Goal: Information Seeking & Learning: Find contact information

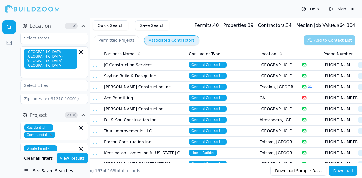
click at [110, 39] on button "Permitted Projects" at bounding box center [117, 40] width 46 height 10
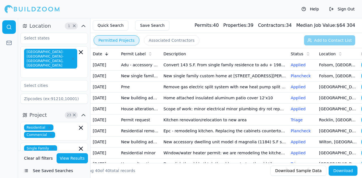
click at [156, 40] on button "Associated Contractors" at bounding box center [171, 40] width 55 height 10
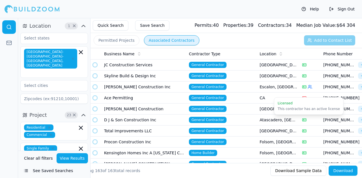
scroll to position [57, 0]
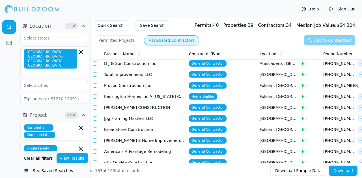
click at [204, 75] on span "General Contractor" at bounding box center [208, 74] width 38 height 6
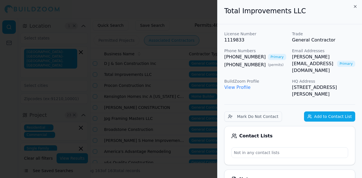
scroll to position [0, 0]
drag, startPoint x: 353, startPoint y: 6, endPoint x: 215, endPoint y: 50, distance: 144.1
click at [353, 6] on icon "button" at bounding box center [355, 7] width 5 height 5
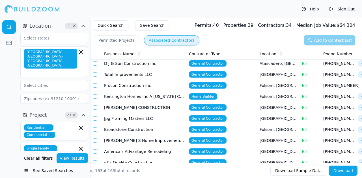
click at [109, 40] on button "Permitted Projects" at bounding box center [117, 40] width 46 height 10
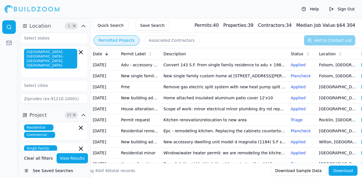
click at [99, 69] on td "[DATE]" at bounding box center [104, 65] width 28 height 11
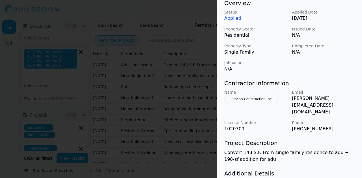
scroll to position [198, 0]
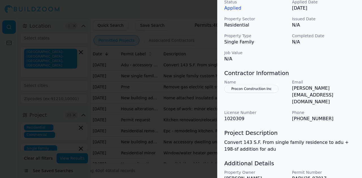
drag, startPoint x: 245, startPoint y: 81, endPoint x: 238, endPoint y: 38, distance: 43.8
click at [244, 37] on div "ADU Home Addition Residential Project Location © BuildZoom | MapLibre Showing 1…" at bounding box center [289, 21] width 144 height 370
click at [146, 38] on div at bounding box center [181, 89] width 362 height 178
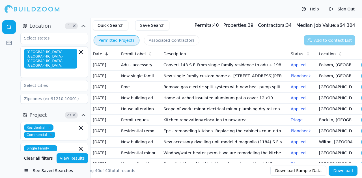
click at [155, 41] on button "Associated Contractors" at bounding box center [171, 40] width 55 height 10
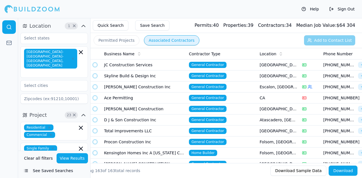
click at [119, 145] on td "Procon Construction Inc" at bounding box center [144, 142] width 85 height 11
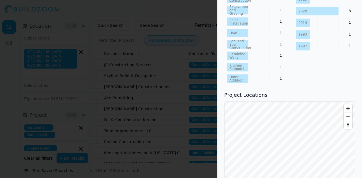
scroll to position [402, 0]
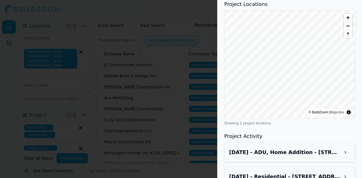
click at [257, 149] on h3 "[DATE] - ADU, Home Addition - [STREET_ADDRESS][PERSON_NAME]" at bounding box center [284, 153] width 111 height 8
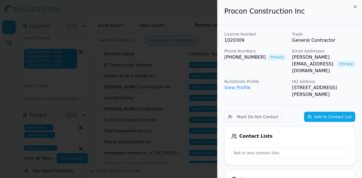
scroll to position [0, 0]
click at [233, 85] on link "View Profile" at bounding box center [237, 87] width 26 height 5
click at [186, 20] on div at bounding box center [181, 89] width 362 height 178
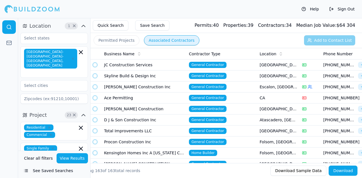
click at [124, 39] on button "Permitted Projects" at bounding box center [117, 40] width 46 height 10
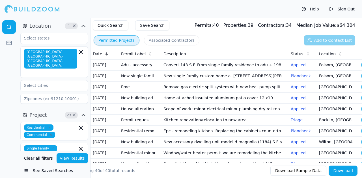
click at [247, 64] on td "Convert 143 S.F. From single family residence to adu + 198-sf addition for adu" at bounding box center [224, 65] width 127 height 11
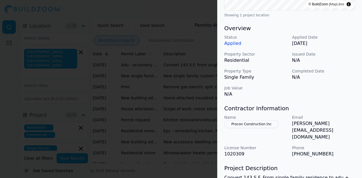
scroll to position [203, 0]
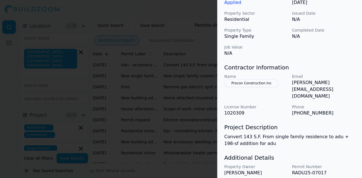
drag, startPoint x: 228, startPoint y: 73, endPoint x: 285, endPoint y: 102, distance: 64.3
click at [284, 104] on div "ADU Home Addition Residential Project Location © BuildZoom | MapLibre Showing 1…" at bounding box center [289, 15] width 144 height 370
drag, startPoint x: 290, startPoint y: 91, endPoint x: 325, endPoint y: 93, distance: 35.6
click at [325, 93] on div "Name Procon Construction Inc Email [PERSON_NAME][EMAIL_ADDRESS][DOMAIN_NAME] Li…" at bounding box center [289, 95] width 131 height 43
copy p "[PHONE_NUMBER]"
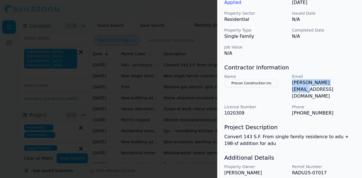
drag, startPoint x: 291, startPoint y: 74, endPoint x: 341, endPoint y: 72, distance: 50.6
click at [341, 74] on div "Name Procon Construction Inc Email [PERSON_NAME][EMAIL_ADDRESS][DOMAIN_NAME] Li…" at bounding box center [289, 95] width 131 height 43
copy p "[PERSON_NAME][EMAIL_ADDRESS][DOMAIN_NAME]"
click at [266, 154] on h3 "Additional Details" at bounding box center [289, 158] width 131 height 8
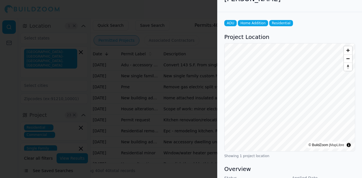
scroll to position [0, 0]
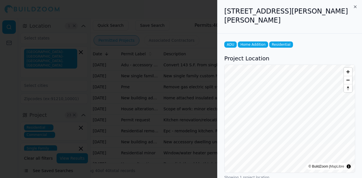
click at [357, 6] on div "[STREET_ADDRESS][PERSON_NAME][PERSON_NAME]" at bounding box center [289, 17] width 144 height 34
click at [356, 6] on icon "button" at bounding box center [355, 7] width 5 height 5
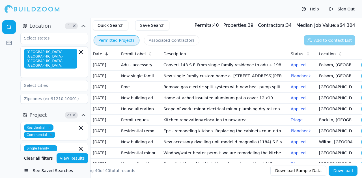
click at [109, 82] on td "[DATE]" at bounding box center [104, 76] width 28 height 11
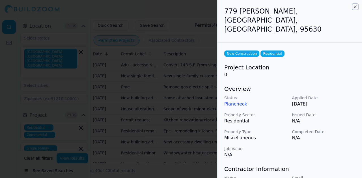
click at [355, 6] on icon "button" at bounding box center [355, 7] width 5 height 5
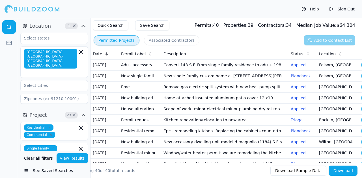
click at [136, 82] on td "New single family or duplex" at bounding box center [140, 76] width 42 height 11
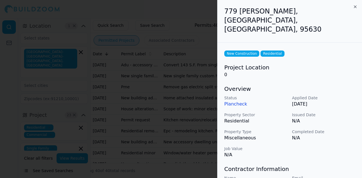
scroll to position [86, 0]
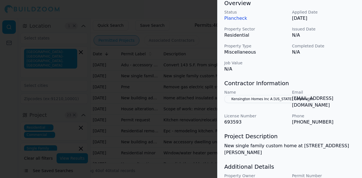
click at [257, 95] on button "Kensington Homes Inc A [US_STATE] Corporation" at bounding box center [272, 99] width 97 height 8
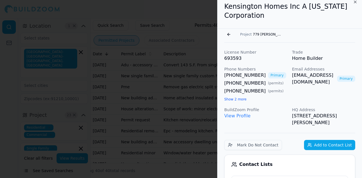
scroll to position [0, 0]
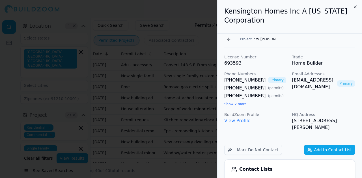
click at [229, 38] on button "Go back" at bounding box center [228, 39] width 9 height 9
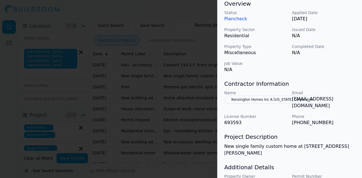
scroll to position [86, 0]
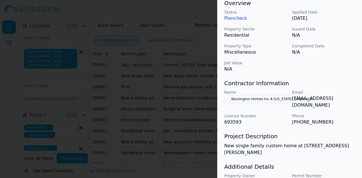
drag, startPoint x: 229, startPoint y: 80, endPoint x: 267, endPoint y: 79, distance: 38.4
click at [267, 95] on button "Kensington Homes Inc A [US_STATE] Corporation" at bounding box center [272, 99] width 97 height 8
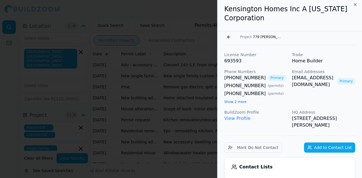
scroll to position [0, 0]
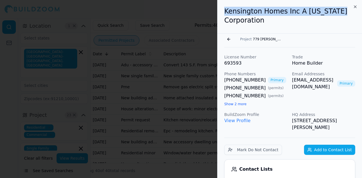
drag, startPoint x: 223, startPoint y: 13, endPoint x: 335, endPoint y: 10, distance: 111.9
click at [335, 10] on div "Kensington Homes Inc A [US_STATE] Corporation" at bounding box center [289, 17] width 144 height 34
copy h2 "Kensington Homes Inc A [US_STATE]"
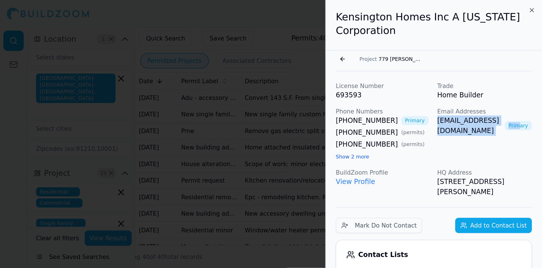
scroll to position [0, 11]
drag, startPoint x: 290, startPoint y: 80, endPoint x: 341, endPoint y: 82, distance: 51.4
click at [342, 82] on div "License Number 693593 Trade Home Builder Phone Numbers [PHONE_NUMBER] Primary […" at bounding box center [289, 92] width 131 height 77
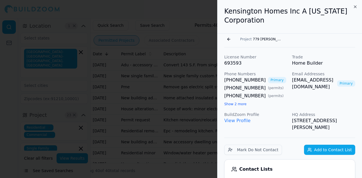
click at [239, 19] on h2 "Kensington Homes Inc A [US_STATE] Corporation" at bounding box center [289, 16] width 131 height 18
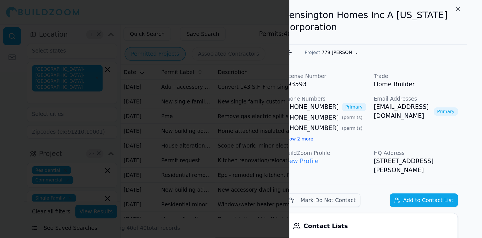
scroll to position [0, 0]
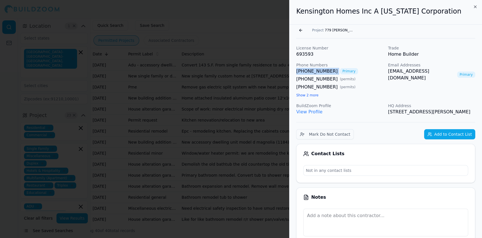
drag, startPoint x: 291, startPoint y: 71, endPoint x: 328, endPoint y: 72, distance: 36.8
copy link "[PHONE_NUMBER]"
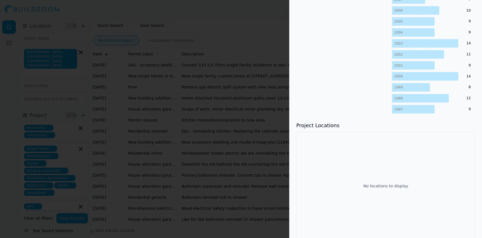
scroll to position [554, 0]
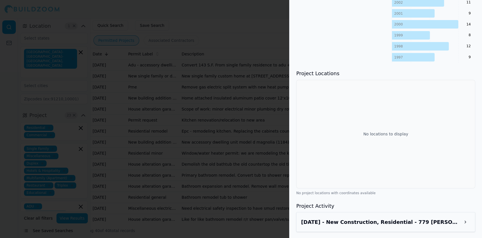
click at [334, 178] on h3 "[DATE] - New Construction, Residential - 779 [PERSON_NAME], [GEOGRAPHIC_DATA], …" at bounding box center [380, 222] width 159 height 8
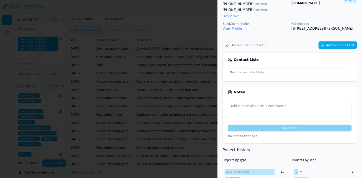
scroll to position [0, 0]
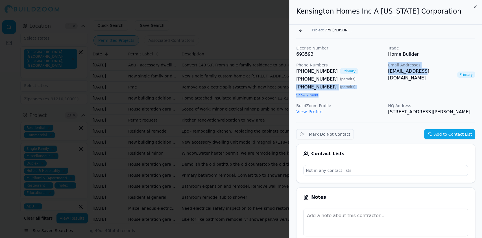
drag, startPoint x: 386, startPoint y: 75, endPoint x: 419, endPoint y: 80, distance: 33.7
click at [361, 80] on div "License Number 693593 Trade Home Builder Phone Numbers [PHONE_NUMBER] Primary […" at bounding box center [385, 80] width 179 height 70
click at [361, 73] on link "[EMAIL_ADDRESS][DOMAIN_NAME]" at bounding box center [421, 75] width 67 height 14
click at [361, 95] on div "Email Addresses [EMAIL_ADDRESS][DOMAIN_NAME] Primary" at bounding box center [431, 80] width 87 height 36
drag, startPoint x: 383, startPoint y: 69, endPoint x: 448, endPoint y: 87, distance: 67.2
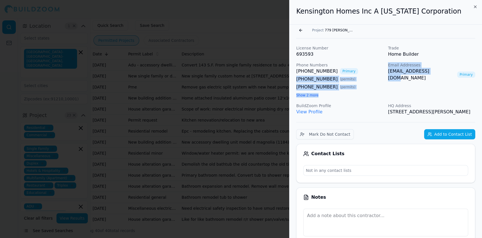
click at [361, 83] on div "License Number 693593 Trade Home Builder Phone Numbers [PHONE_NUMBER] Primary […" at bounding box center [385, 80] width 179 height 70
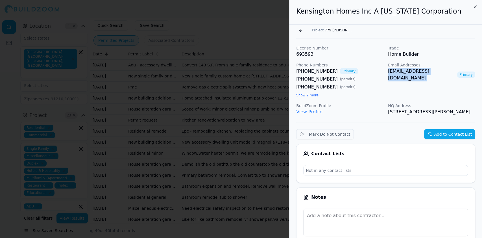
drag, startPoint x: 452, startPoint y: 71, endPoint x: 387, endPoint y: 74, distance: 65.0
click at [361, 74] on div "License Number 693593 Trade Home Builder Phone Numbers [PHONE_NUMBER] Primary […" at bounding box center [385, 80] width 179 height 70
copy link "[EMAIL_ADDRESS][DOMAIN_NAME]"
click at [361, 6] on icon "button" at bounding box center [475, 7] width 5 height 5
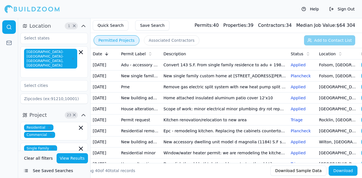
click at [126, 93] on td "Pme" at bounding box center [140, 87] width 42 height 11
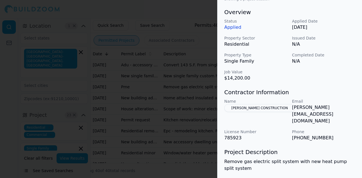
scroll to position [198, 0]
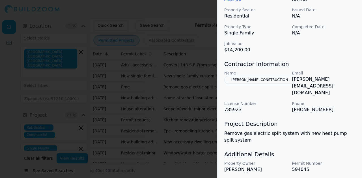
click at [249, 84] on button "[PERSON_NAME] CONSTRUCTION" at bounding box center [259, 80] width 71 height 8
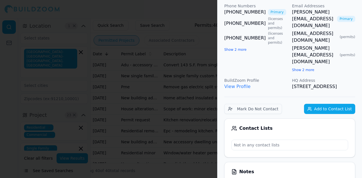
scroll to position [0, 0]
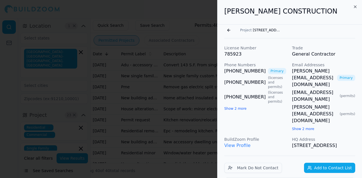
click at [228, 31] on button "Go back" at bounding box center [228, 30] width 9 height 9
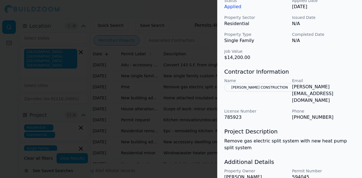
scroll to position [198, 0]
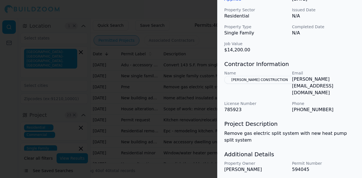
click at [257, 84] on button "[PERSON_NAME] CONSTRUCTION" at bounding box center [259, 80] width 71 height 8
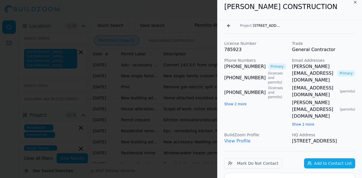
scroll to position [33, 0]
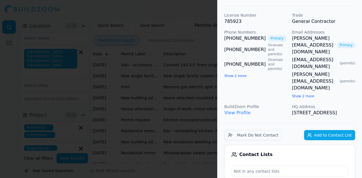
click at [238, 110] on link "View Profile" at bounding box center [237, 112] width 26 height 5
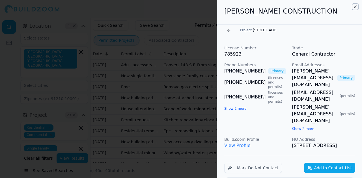
click at [354, 6] on icon "button" at bounding box center [355, 7] width 2 height 2
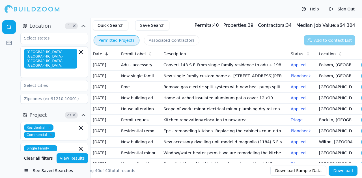
click at [147, 93] on td "Pme" at bounding box center [140, 87] width 42 height 11
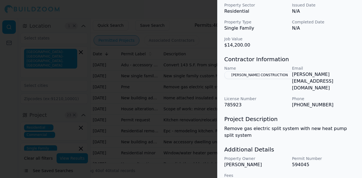
scroll to position [206, 0]
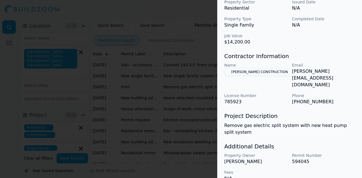
click at [95, 49] on div at bounding box center [181, 89] width 362 height 178
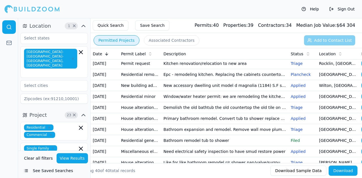
scroll to position [0, 0]
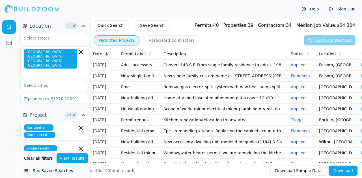
click at [131, 104] on td "New building addition adu (not a garage conversion) deck patio cover garage bar…" at bounding box center [140, 98] width 42 height 11
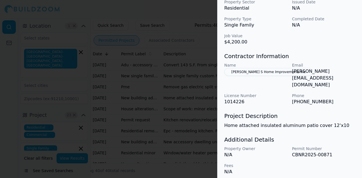
scroll to position [185, 0]
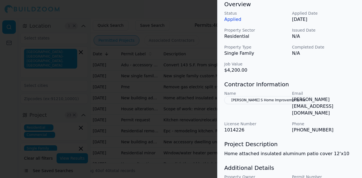
click at [227, 104] on button "[PERSON_NAME] S Home Improvements Inc" at bounding box center [268, 100] width 88 height 8
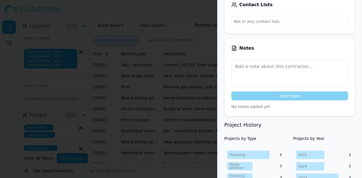
scroll to position [0, 0]
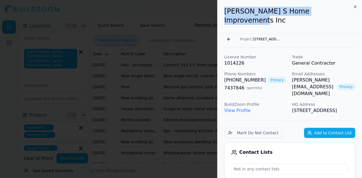
drag, startPoint x: 224, startPoint y: 11, endPoint x: 337, endPoint y: 17, distance: 113.2
click at [337, 17] on div "[PERSON_NAME] S Home Improvements Inc" at bounding box center [289, 17] width 144 height 34
copy h2 "[PERSON_NAME] S Home Improvements Inc"
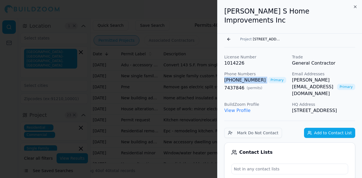
drag, startPoint x: 222, startPoint y: 71, endPoint x: 255, endPoint y: 71, distance: 33.9
copy link "[PHONE_NUMBER]"
click at [227, 35] on button "Go back" at bounding box center [228, 39] width 9 height 9
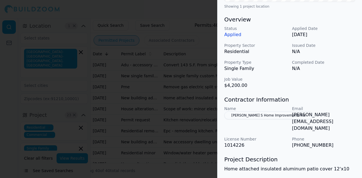
scroll to position [213, 0]
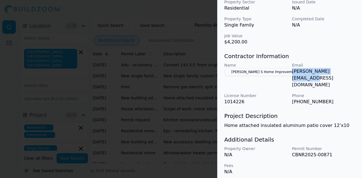
drag, startPoint x: 292, startPoint y: 80, endPoint x: 345, endPoint y: 81, distance: 53.4
click at [345, 81] on p "[PERSON_NAME][EMAIL_ADDRESS][DOMAIN_NAME]" at bounding box center [323, 78] width 63 height 20
copy p "[PERSON_NAME][EMAIL_ADDRESS][DOMAIN_NAME]"
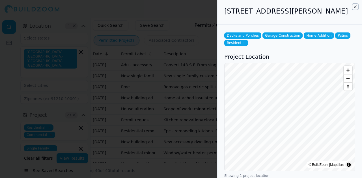
click at [356, 7] on icon "button" at bounding box center [355, 7] width 5 height 5
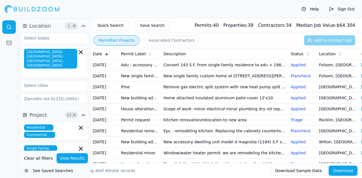
click at [129, 104] on td "New building addition adu (not a garage conversion) deck patio cover garage bar…" at bounding box center [140, 98] width 42 height 11
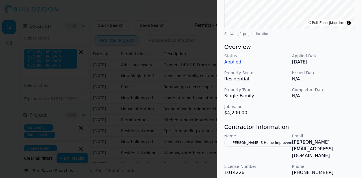
scroll to position [170, 0]
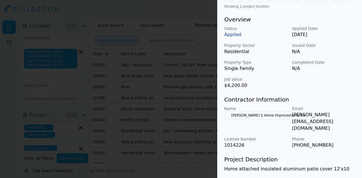
click at [157, 89] on div at bounding box center [181, 89] width 362 height 178
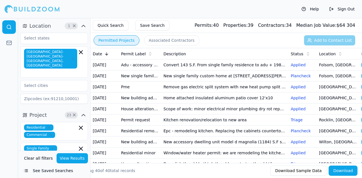
click at [116, 115] on td "[DATE]" at bounding box center [104, 109] width 28 height 11
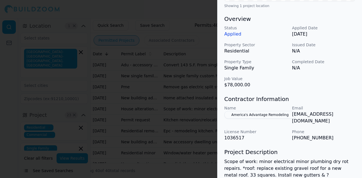
scroll to position [140, 0]
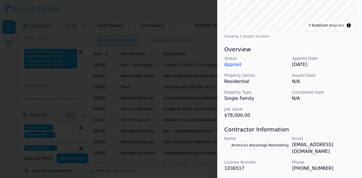
drag, startPoint x: 288, startPoint y: 154, endPoint x: 225, endPoint y: 151, distance: 62.8
click at [245, 149] on button "America's Advantage Remodeling" at bounding box center [259, 146] width 71 height 8
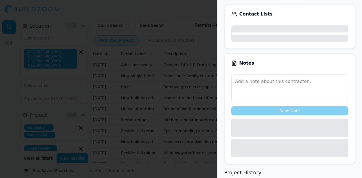
scroll to position [144, 0]
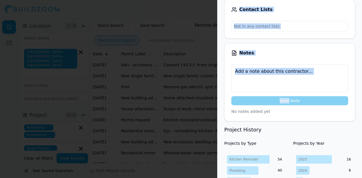
drag, startPoint x: 220, startPoint y: 155, endPoint x: 288, endPoint y: 105, distance: 83.5
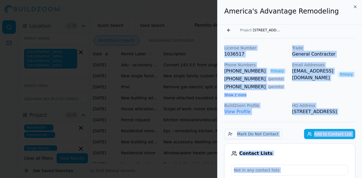
click at [274, 50] on p "License Number" at bounding box center [255, 48] width 63 height 6
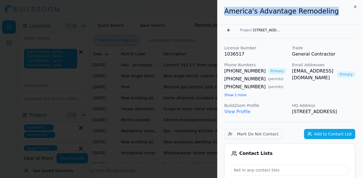
drag, startPoint x: 225, startPoint y: 11, endPoint x: 332, endPoint y: 16, distance: 107.5
click at [332, 16] on div "America's Advantage Remodeling" at bounding box center [289, 12] width 144 height 25
copy h2 "America's Advantage Remodeling"
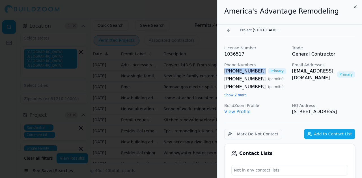
drag, startPoint x: 218, startPoint y: 69, endPoint x: 253, endPoint y: 70, distance: 35.3
copy link "[PHONE_NUMBER]"
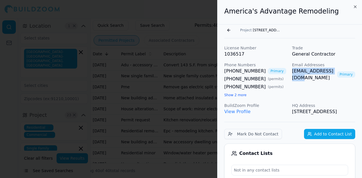
drag, startPoint x: 290, startPoint y: 72, endPoint x: 341, endPoint y: 75, distance: 50.7
click at [341, 75] on div "License Number 1036517 Trade General Contractor Phone Numbers [PHONE_NUMBER] Pr…" at bounding box center [289, 80] width 131 height 70
click at [355, 5] on icon "button" at bounding box center [355, 7] width 5 height 5
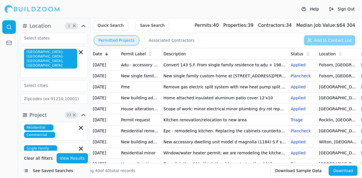
scroll to position [57, 0]
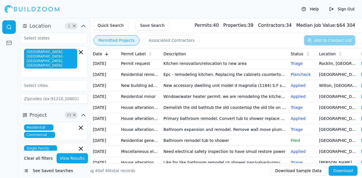
click at [139, 58] on td "House alteration garage conversion to living space/adu (no new sqft) kitchen/ba…" at bounding box center [140, 52] width 42 height 11
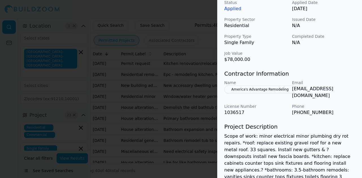
scroll to position [198, 0]
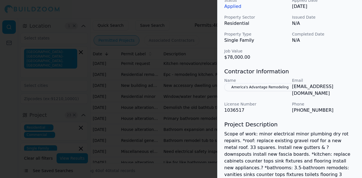
click at [121, 127] on div at bounding box center [181, 89] width 362 height 178
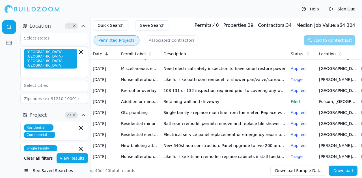
scroll to position [141, 0]
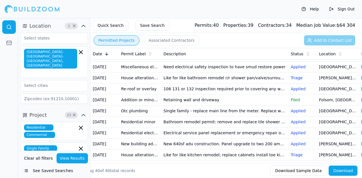
click at [133, 29] on td "House alteration garage conversion to living space/adu (no new sqft) kitchen/ba…" at bounding box center [140, 23] width 42 height 11
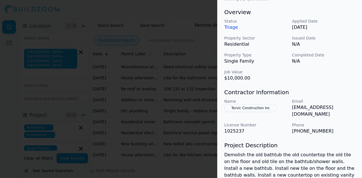
scroll to position [226, 0]
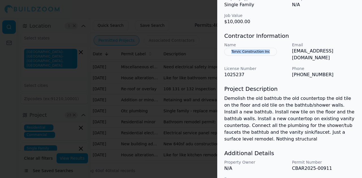
drag, startPoint x: 275, startPoint y: 61, endPoint x: 231, endPoint y: 64, distance: 44.2
click at [231, 61] on div "Name Torvic Construction Inc" at bounding box center [255, 51] width 63 height 19
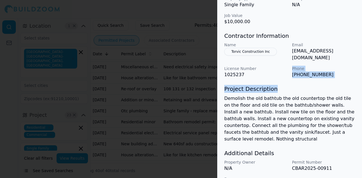
drag, startPoint x: 289, startPoint y: 79, endPoint x: 325, endPoint y: 84, distance: 35.9
click at [315, 93] on h3 "Project Description" at bounding box center [289, 89] width 131 height 8
drag, startPoint x: 323, startPoint y: 77, endPoint x: 290, endPoint y: 78, distance: 33.1
click at [290, 78] on div "Name Torvic Construction Inc Email [EMAIL_ADDRESS][DOMAIN_NAME] License Number …" at bounding box center [289, 60] width 131 height 36
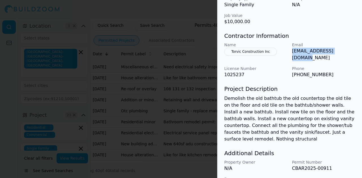
drag, startPoint x: 292, startPoint y: 60, endPoint x: 342, endPoint y: 61, distance: 50.9
click at [342, 61] on p "[EMAIL_ADDRESS][DOMAIN_NAME]" at bounding box center [323, 55] width 63 height 14
click at [255, 120] on p "Demolish the old bathtub the old countertop the old tile on the floor and old t…" at bounding box center [289, 118] width 131 height 47
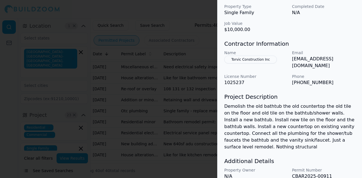
scroll to position [240, 0]
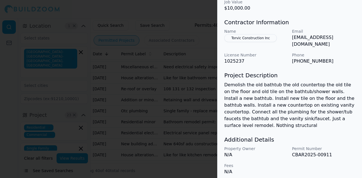
click at [270, 99] on p "Demolish the old bathtub the old countertop the old tile on the floor and old t…" at bounding box center [289, 105] width 131 height 47
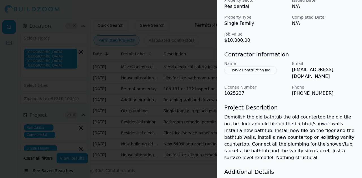
scroll to position [211, 0]
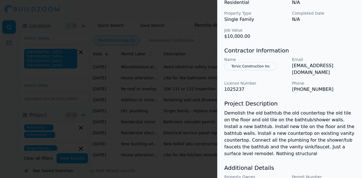
click at [267, 120] on p "Demolish the old bathtub the old countertop the old tile on the floor and old t…" at bounding box center [289, 133] width 131 height 47
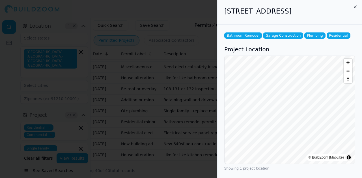
click at [147, 107] on div at bounding box center [181, 89] width 362 height 178
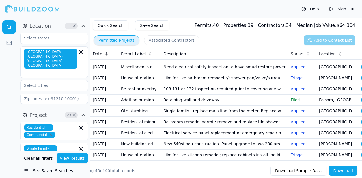
click at [124, 73] on td "Miscellaneous electrical plumbing mechanical solar/pv electric vehicle charger …" at bounding box center [140, 67] width 42 height 11
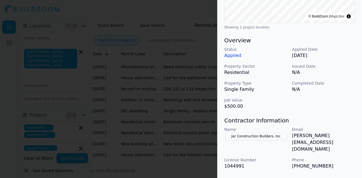
scroll to position [170, 0]
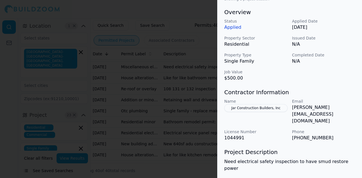
click at [239, 107] on button "Jar Construction Builders, Inc" at bounding box center [255, 108] width 63 height 8
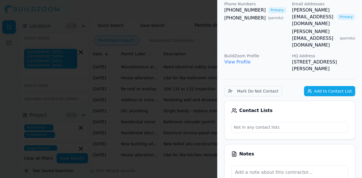
scroll to position [0, 0]
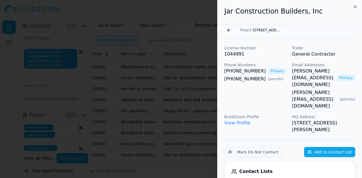
click at [227, 32] on button "Go back" at bounding box center [228, 30] width 9 height 9
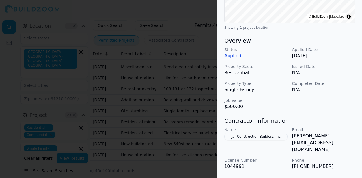
scroll to position [197, 0]
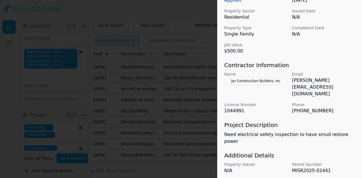
click at [118, 132] on div at bounding box center [181, 89] width 362 height 178
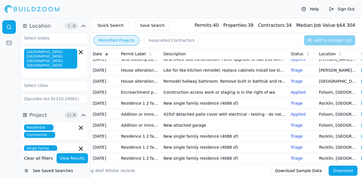
scroll to position [198, 0]
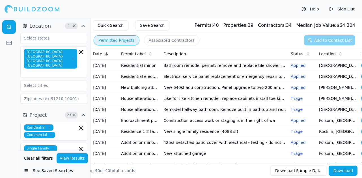
click at [137, 27] on td "House alteration garage conversion to living space/adu (no new sqft) kitchen/ba…" at bounding box center [140, 21] width 42 height 11
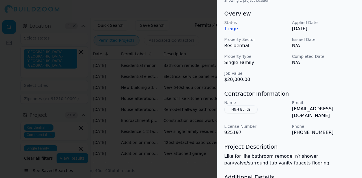
scroll to position [170, 0]
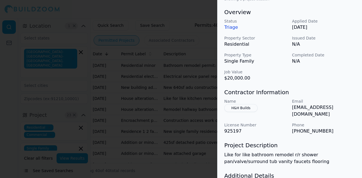
click at [131, 84] on div at bounding box center [181, 89] width 362 height 178
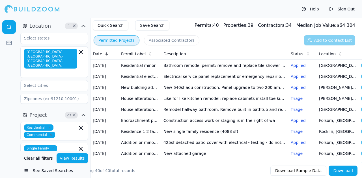
click at [129, 16] on td "Miscellaneous electrical plumbing mechanical solar/pv electric vehicle charger …" at bounding box center [140, 10] width 42 height 11
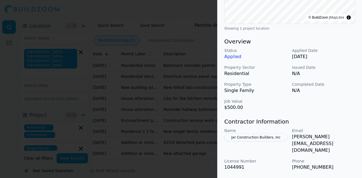
scroll to position [197, 0]
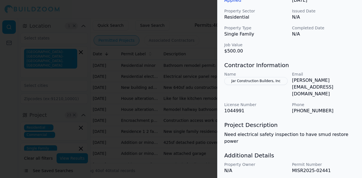
click at [128, 114] on div at bounding box center [181, 89] width 362 height 178
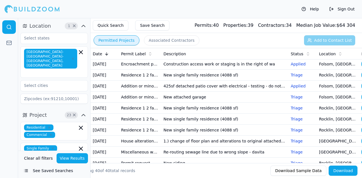
scroll to position [226, 0]
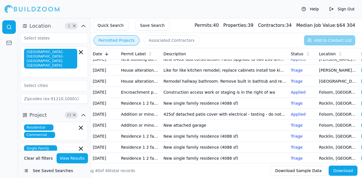
click at [133, 21] on td "Addition or minor structure - residential" at bounding box center [140, 15] width 42 height 11
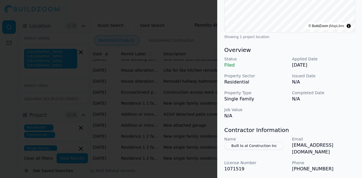
scroll to position [197, 0]
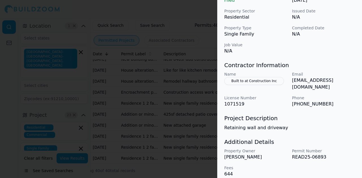
click at [238, 81] on button "Built to at Construction Inc" at bounding box center [254, 81] width 60 height 8
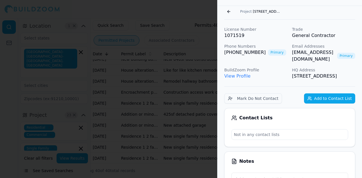
scroll to position [13, 0]
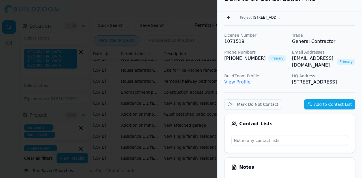
click at [238, 79] on link "View Profile" at bounding box center [237, 81] width 26 height 5
drag, startPoint x: 223, startPoint y: 57, endPoint x: 254, endPoint y: 60, distance: 31.2
drag, startPoint x: 290, startPoint y: 59, endPoint x: 331, endPoint y: 60, distance: 41.0
click at [331, 60] on div "License Number 1071519 Trade General Contractor Phone Numbers [PHONE_NUMBER] Pr…" at bounding box center [289, 58] width 131 height 53
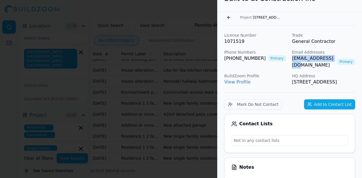
scroll to position [0, 0]
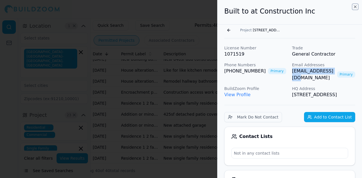
click at [355, 7] on icon "button" at bounding box center [355, 7] width 2 height 2
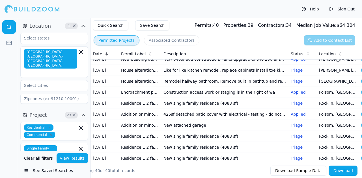
click at [127, 10] on td "Re-roof or overlay" at bounding box center [140, 4] width 42 height 11
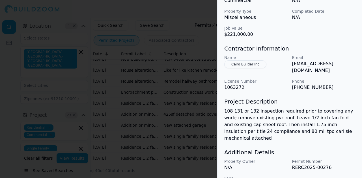
scroll to position [217, 0]
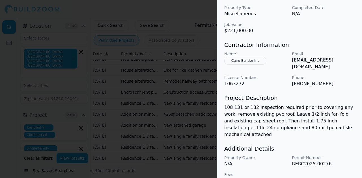
drag, startPoint x: 229, startPoint y: 60, endPoint x: 265, endPoint y: 61, distance: 36.5
click at [265, 61] on div "Name Cairo Builder Inc" at bounding box center [255, 60] width 63 height 19
drag, startPoint x: 258, startPoint y: 60, endPoint x: 262, endPoint y: 60, distance: 3.4
click at [244, 59] on button "Cairo Builder Inc" at bounding box center [245, 61] width 42 height 8
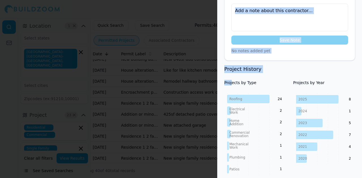
drag, startPoint x: 274, startPoint y: 61, endPoint x: 232, endPoint y: 59, distance: 41.8
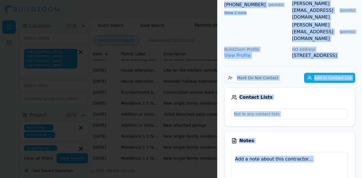
scroll to position [0, 0]
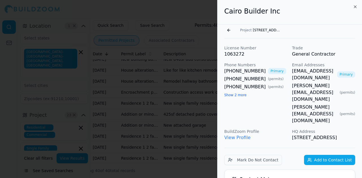
click at [295, 22] on div "Cairo Builder Inc" at bounding box center [289, 12] width 144 height 25
drag, startPoint x: 267, startPoint y: 14, endPoint x: 223, endPoint y: 10, distance: 44.3
click at [223, 10] on div "Cairo Builder Inc" at bounding box center [289, 12] width 144 height 25
drag, startPoint x: 223, startPoint y: 73, endPoint x: 256, endPoint y: 73, distance: 32.5
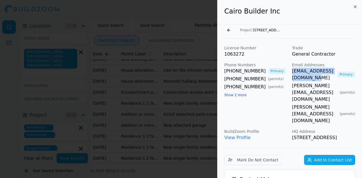
drag, startPoint x: 290, startPoint y: 72, endPoint x: 347, endPoint y: 71, distance: 57.4
click at [347, 71] on div "License Number 1063272 Trade General Contractor Phone Numbers [PHONE_NUMBER] Pr…" at bounding box center [289, 93] width 131 height 96
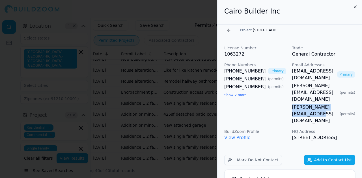
drag, startPoint x: 290, startPoint y: 87, endPoint x: 346, endPoint y: 87, distance: 55.9
click at [346, 87] on div "License Number 1063272 Trade General Contractor Phone Numbers [PHONE_NUMBER] Pr…" at bounding box center [289, 93] width 131 height 96
click at [227, 30] on button "Go back" at bounding box center [228, 30] width 9 height 9
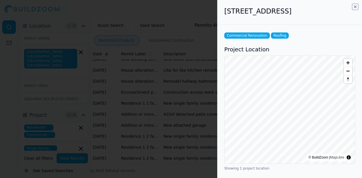
click at [353, 7] on icon "button" at bounding box center [355, 7] width 5 height 5
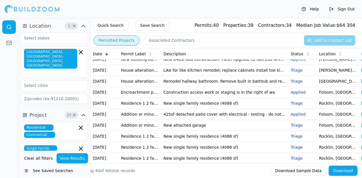
click at [136, 32] on td "Otc plumbing" at bounding box center [140, 26] width 42 height 11
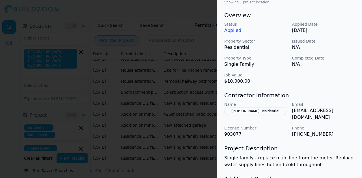
scroll to position [184, 0]
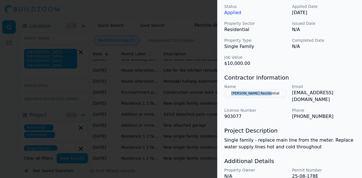
drag, startPoint x: 279, startPoint y: 103, endPoint x: 227, endPoint y: 101, distance: 51.2
click at [227, 101] on div "Name [PERSON_NAME] Residential" at bounding box center [255, 93] width 63 height 19
drag, startPoint x: 292, startPoint y: 121, endPoint x: 325, endPoint y: 119, distance: 33.4
click at [325, 119] on p "[PHONE_NUMBER]" at bounding box center [323, 116] width 63 height 7
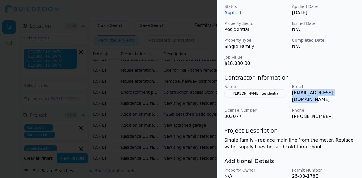
drag, startPoint x: 291, startPoint y: 102, endPoint x: 353, endPoint y: 102, distance: 62.2
click at [353, 102] on div "Name [PERSON_NAME] Residential Email [EMAIL_ADDRESS][DOMAIN_NAME] License Numbe…" at bounding box center [289, 102] width 131 height 36
click at [251, 97] on button "[PERSON_NAME] Residential" at bounding box center [255, 94] width 62 height 8
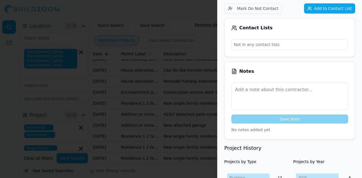
scroll to position [76, 0]
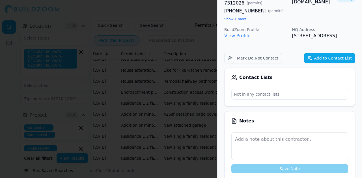
click at [236, 36] on link "View Profile" at bounding box center [237, 35] width 26 height 5
click at [134, 138] on div at bounding box center [181, 89] width 362 height 178
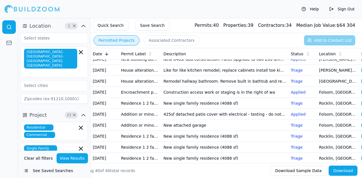
click at [125, 43] on td "Residential minor" at bounding box center [140, 37] width 42 height 11
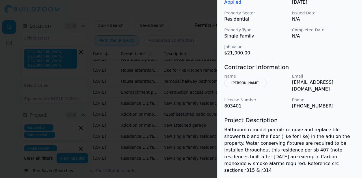
scroll to position [202, 0]
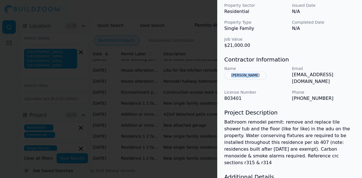
drag, startPoint x: 259, startPoint y: 74, endPoint x: 228, endPoint y: 79, distance: 31.2
click at [228, 79] on div "Name [PERSON_NAME]" at bounding box center [255, 75] width 63 height 19
drag, startPoint x: 290, startPoint y: 93, endPoint x: 327, endPoint y: 96, distance: 36.8
click at [327, 96] on div "Name [PERSON_NAME] Email [EMAIL_ADDRESS][DOMAIN_NAME] License Number 803401 Pho…" at bounding box center [289, 84] width 131 height 36
drag, startPoint x: 292, startPoint y: 75, endPoint x: 348, endPoint y: 73, distance: 56.0
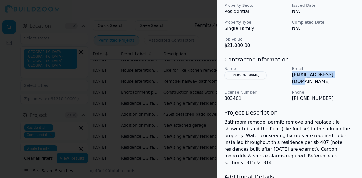
click at [348, 73] on p "[EMAIL_ADDRESS][DOMAIN_NAME]" at bounding box center [323, 78] width 63 height 14
click at [184, 27] on div at bounding box center [181, 89] width 362 height 178
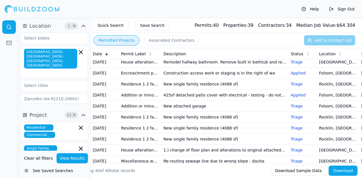
scroll to position [254, 0]
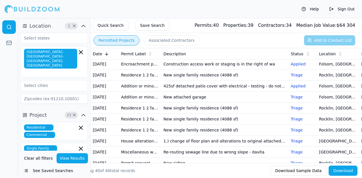
click at [134, 15] on td "Residential minor" at bounding box center [140, 9] width 42 height 11
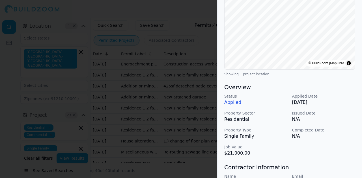
scroll to position [170, 0]
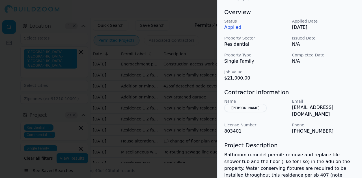
click at [114, 71] on div at bounding box center [181, 89] width 362 height 178
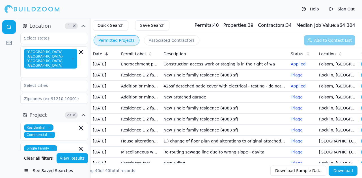
click at [123, 15] on td "Residential minor" at bounding box center [140, 9] width 42 height 11
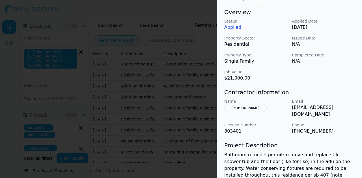
click at [123, 81] on div at bounding box center [181, 89] width 362 height 178
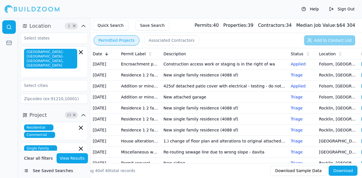
click at [127, 26] on td "Residential electrical panel replacement" at bounding box center [140, 20] width 42 height 11
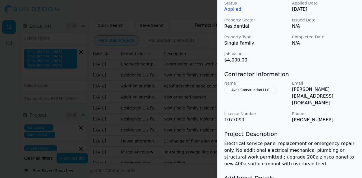
scroll to position [198, 0]
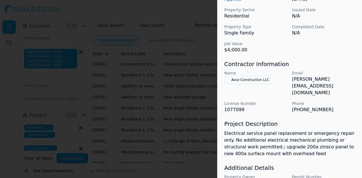
click at [124, 89] on div at bounding box center [181, 89] width 362 height 178
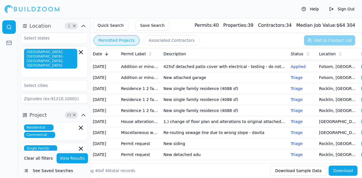
scroll to position [283, 0]
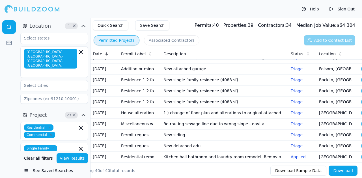
click at [124, 8] on td "New building addition adu (not a garage conversion) deck patio cover garage bar…" at bounding box center [140, 2] width 42 height 11
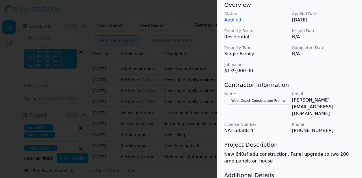
scroll to position [198, 0]
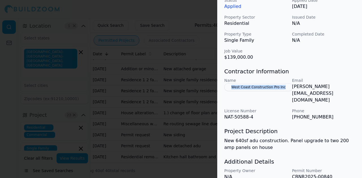
drag, startPoint x: 289, startPoint y: 95, endPoint x: 228, endPoint y: 96, distance: 60.8
click at [228, 96] on div "Name West Coast Construction Pro Inc Email [PERSON_NAME][EMAIL_ADDRESS][DOMAIN_…" at bounding box center [289, 99] width 131 height 43
drag, startPoint x: 291, startPoint y: 113, endPoint x: 323, endPoint y: 113, distance: 31.6
click at [323, 114] on div "Name West Coast Construction Pro Inc Email [PERSON_NAME][EMAIL_ADDRESS][DOMAIN_…" at bounding box center [289, 99] width 131 height 43
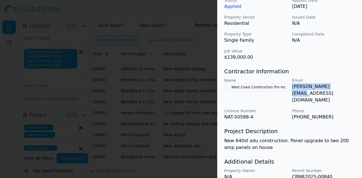
drag, startPoint x: 337, startPoint y: 96, endPoint x: 291, endPoint y: 100, distance: 46.0
click at [291, 100] on div "Name West Coast Construction Pro Inc Email [PERSON_NAME][EMAIL_ADDRESS][DOMAIN_…" at bounding box center [289, 99] width 131 height 43
click at [312, 61] on div "Status Applied Applied Date [DATE] Property Sector Residential Issued Date N/A …" at bounding box center [289, 28] width 131 height 63
click at [139, 95] on div at bounding box center [181, 89] width 362 height 178
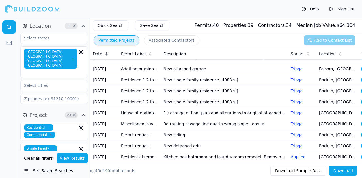
click at [133, 8] on td "New building addition adu (not a garage conversion) deck patio cover garage bar…" at bounding box center [140, 2] width 42 height 11
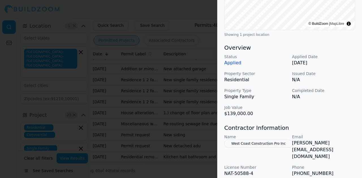
scroll to position [220, 0]
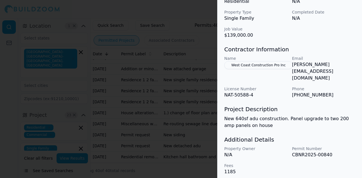
click at [90, 64] on div at bounding box center [181, 89] width 362 height 178
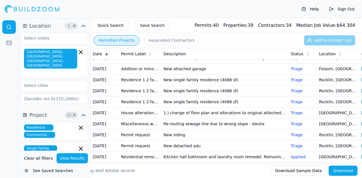
click at [128, 19] on td "House alteration garage conversion to living space/adu (no new sqft) kitchen/ba…" at bounding box center [140, 13] width 42 height 11
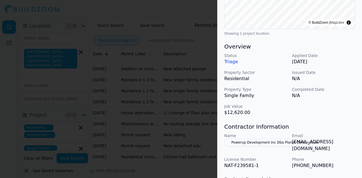
scroll to position [170, 0]
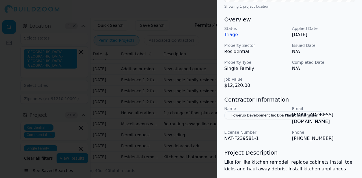
click at [262, 112] on button "Powerup Development Inc Dba Planet Construction" at bounding box center [274, 116] width 101 height 8
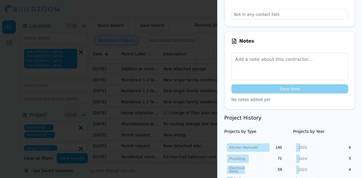
scroll to position [0, 0]
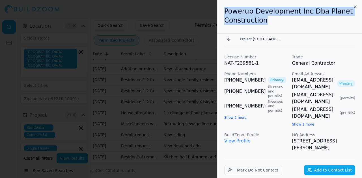
drag, startPoint x: 223, startPoint y: 10, endPoint x: 278, endPoint y: 20, distance: 56.6
click at [278, 20] on div "Powerup Development Inc Dba Planet Construction" at bounding box center [289, 17] width 144 height 34
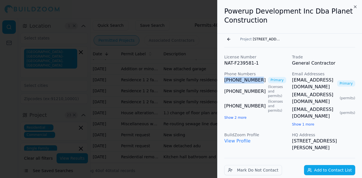
drag, startPoint x: 223, startPoint y: 82, endPoint x: 253, endPoint y: 80, distance: 30.0
drag, startPoint x: 220, startPoint y: 80, endPoint x: 256, endPoint y: 82, distance: 36.0
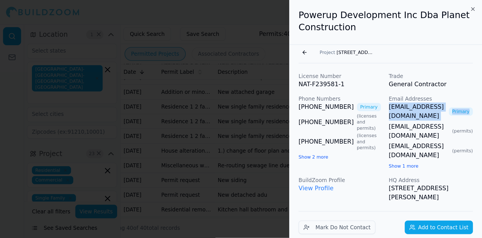
scroll to position [0, 20]
drag, startPoint x: 291, startPoint y: 82, endPoint x: 342, endPoint y: 82, distance: 50.9
click at [342, 82] on div "License Number NAT-F239581-1 Trade General Contractor Phone Numbers [PHONE_NUMB…" at bounding box center [289, 102] width 131 height 97
drag, startPoint x: 335, startPoint y: 7, endPoint x: 327, endPoint y: 32, distance: 26.0
click at [327, 32] on div "Powerup Development Inc Dba Planet Construction Go back Project [STREET_ADDRESS…" at bounding box center [289, 89] width 145 height 178
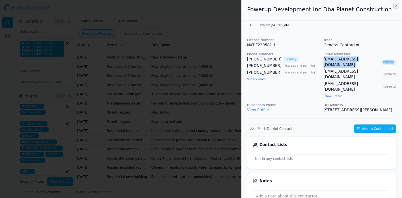
scroll to position [282, 0]
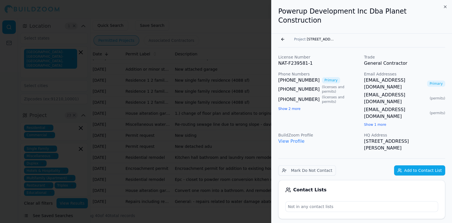
click at [359, 77] on div "[PHONE_NUMBER] Primary" at bounding box center [318, 80] width 81 height 7
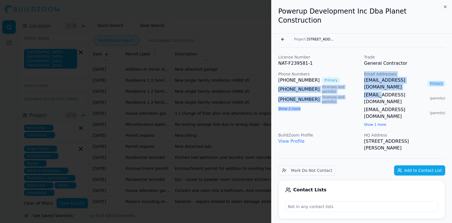
drag, startPoint x: 362, startPoint y: 71, endPoint x: 381, endPoint y: 76, distance: 20.4
click at [361, 77] on div "License Number NAT-F239581-1 Trade General Contractor Phone Numbers [PHONE_NUMB…" at bounding box center [361, 102] width 167 height 97
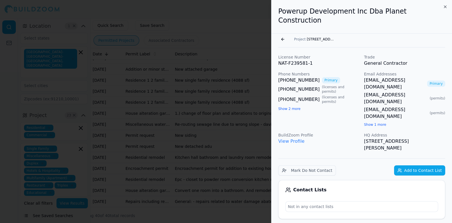
drag, startPoint x: 363, startPoint y: 71, endPoint x: 433, endPoint y: 78, distance: 71.0
click at [361, 79] on div "License Number NAT-F239581-1 Trade General Contractor Phone Numbers [PHONE_NUMB…" at bounding box center [361, 102] width 167 height 97
click at [361, 6] on icon "button" at bounding box center [445, 7] width 5 height 5
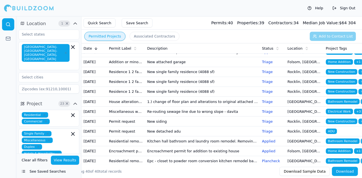
scroll to position [283, 0]
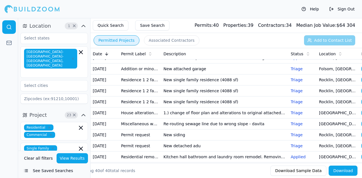
click at [164, 8] on td "New 640sf adu construction. Panel upgrade to two 200 amp panels on house" at bounding box center [224, 2] width 127 height 11
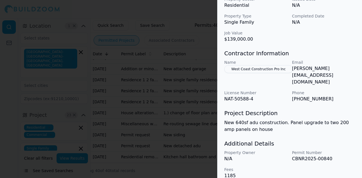
scroll to position [220, 0]
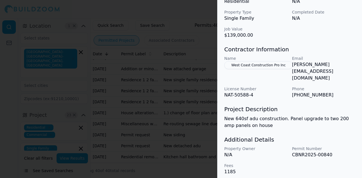
click at [146, 60] on div at bounding box center [181, 89] width 362 height 178
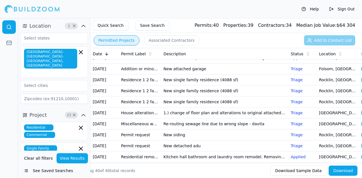
click at [120, 19] on td "House alteration garage conversion to living space/adu (no new sqft) kitchen/ba…" at bounding box center [140, 13] width 42 height 11
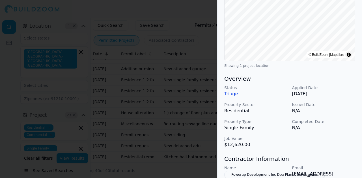
scroll to position [170, 0]
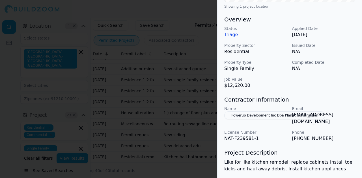
click at [125, 83] on div at bounding box center [181, 89] width 362 height 178
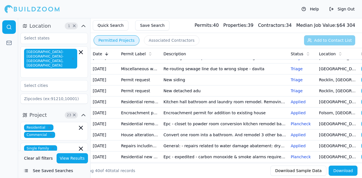
scroll to position [339, 0]
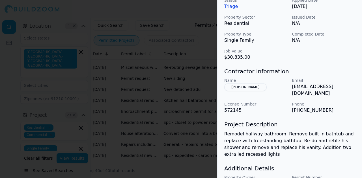
scroll to position [170, 0]
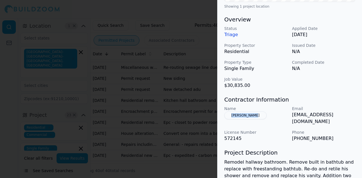
drag, startPoint x: 261, startPoint y: 107, endPoint x: 226, endPoint y: 106, distance: 35.1
click at [226, 106] on div "Name [PERSON_NAME]" at bounding box center [255, 115] width 63 height 19
drag, startPoint x: 291, startPoint y: 126, endPoint x: 332, endPoint y: 125, distance: 41.0
click at [332, 126] on div "Name [PERSON_NAME] Email [EMAIL_ADDRESS][DOMAIN_NAME] License Number 572145 Pho…" at bounding box center [289, 124] width 131 height 36
drag, startPoint x: 292, startPoint y: 107, endPoint x: 343, endPoint y: 109, distance: 51.5
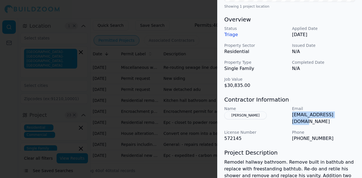
click at [343, 112] on p "[EMAIL_ADDRESS][DOMAIN_NAME]" at bounding box center [323, 119] width 63 height 14
click at [294, 76] on div "Status Triage Applied Date [DATE] Property Sector Residential Issued Date N/A P…" at bounding box center [289, 57] width 131 height 63
click at [147, 91] on div at bounding box center [181, 89] width 362 height 178
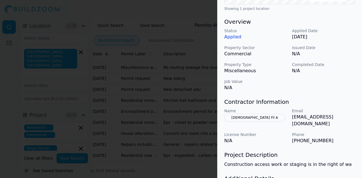
scroll to position [197, 0]
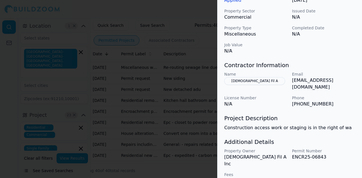
click at [235, 81] on button "[DEMOGRAPHIC_DATA] Fil A" at bounding box center [254, 81] width 61 height 8
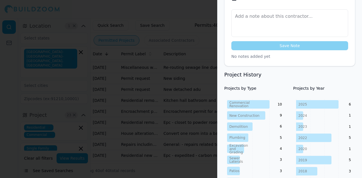
scroll to position [0, 0]
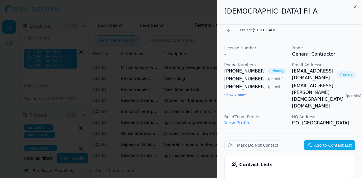
click at [240, 120] on link "View Profile" at bounding box center [237, 122] width 26 height 5
click at [229, 30] on button "Go back" at bounding box center [228, 30] width 9 height 9
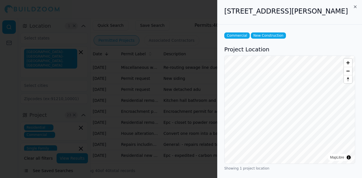
click at [132, 123] on div at bounding box center [181, 89] width 362 height 178
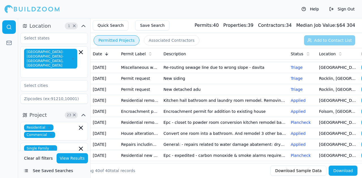
scroll to position [367, 0]
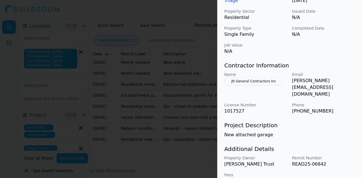
scroll to position [197, 0]
drag, startPoint x: 282, startPoint y: 80, endPoint x: 228, endPoint y: 82, distance: 54.0
click at [228, 82] on div "Name Jtl General Contractors Inc" at bounding box center [255, 84] width 63 height 26
drag, startPoint x: 292, startPoint y: 99, endPoint x: 329, endPoint y: 97, distance: 36.8
click at [329, 108] on p "[PHONE_NUMBER]" at bounding box center [323, 111] width 63 height 7
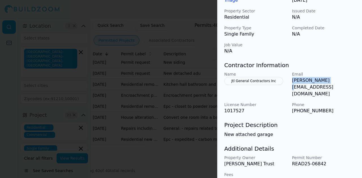
drag, startPoint x: 291, startPoint y: 81, endPoint x: 325, endPoint y: 81, distance: 34.5
click at [325, 81] on div "Name Jtl General Contractors Inc Email [PERSON_NAME][EMAIL_ADDRESS][DOMAIN_NAME…" at bounding box center [289, 92] width 131 height 43
click at [153, 94] on div at bounding box center [181, 89] width 362 height 178
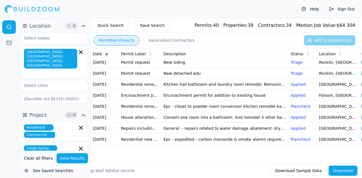
scroll to position [367, 0]
click at [141, 13] on td "Residence 1 2 family new" at bounding box center [140, 7] width 42 height 11
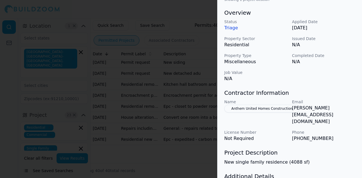
scroll to position [170, 0]
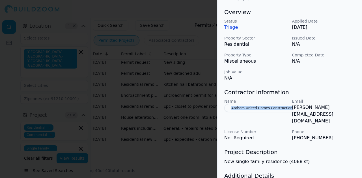
drag, startPoint x: 222, startPoint y: 108, endPoint x: 291, endPoint y: 109, distance: 68.7
click at [291, 109] on div "New Construction Residential Project Location © BuildZoom | MapLibre Showing 1 …" at bounding box center [289, 36] width 144 height 363
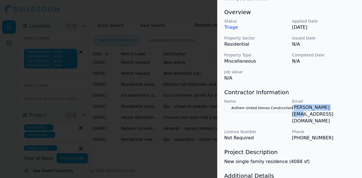
drag, startPoint x: 294, startPoint y: 108, endPoint x: 329, endPoint y: 112, distance: 35.5
click at [329, 112] on div "Email [EMAIL_ADDRESS][DOMAIN_NAME]" at bounding box center [323, 112] width 63 height 26
drag, startPoint x: 352, startPoint y: 107, endPoint x: 291, endPoint y: 105, distance: 61.1
click at [291, 105] on div "Name Anthem United Homes Construction Email [EMAIL_ADDRESS][DOMAIN_NAME] Licens…" at bounding box center [289, 120] width 131 height 43
click at [292, 106] on p "[PERSON_NAME][EMAIL_ADDRESS][DOMAIN_NAME]" at bounding box center [323, 114] width 63 height 20
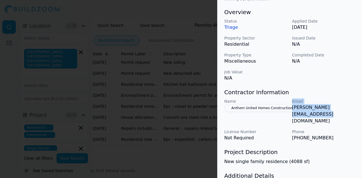
drag, startPoint x: 335, startPoint y: 113, endPoint x: 338, endPoint y: 112, distance: 3.3
click at [335, 113] on div "Name Anthem United Homes Construction Email [EMAIL_ADDRESS][DOMAIN_NAME] Licens…" at bounding box center [289, 120] width 131 height 43
click at [350, 107] on p "[PERSON_NAME][EMAIL_ADDRESS][DOMAIN_NAME]" at bounding box center [323, 114] width 63 height 20
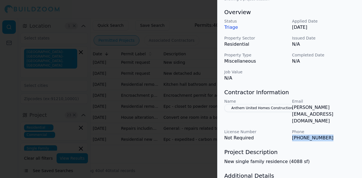
drag, startPoint x: 292, startPoint y: 126, endPoint x: 323, endPoint y: 126, distance: 31.4
click at [323, 135] on p "[PHONE_NUMBER]" at bounding box center [323, 138] width 63 height 7
click at [150, 86] on div at bounding box center [181, 89] width 362 height 178
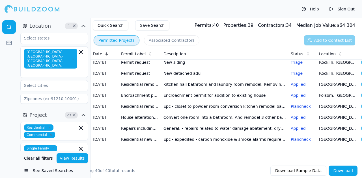
scroll to position [424, 0]
click at [125, 46] on td "House alteration garage conversion to living space/adu (no new sqft) kitchen/ba…" at bounding box center [140, 40] width 42 height 11
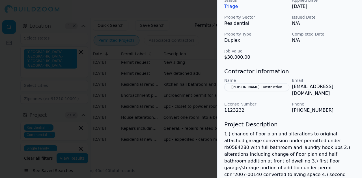
scroll to position [254, 0]
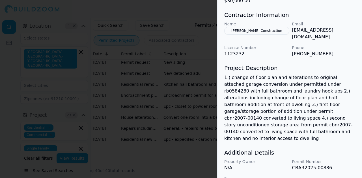
drag, startPoint x: 224, startPoint y: 31, endPoint x: 256, endPoint y: 35, distance: 31.9
click at [229, 33] on button "[PERSON_NAME] Construction" at bounding box center [256, 31] width 65 height 8
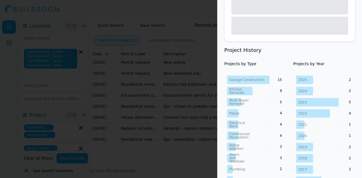
scroll to position [268, 0]
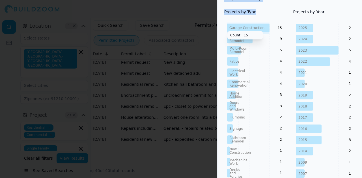
drag, startPoint x: 275, startPoint y: 33, endPoint x: 244, endPoint y: 30, distance: 31.0
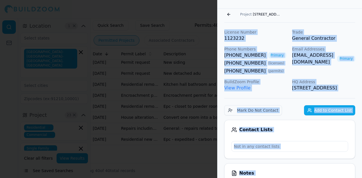
scroll to position [0, 0]
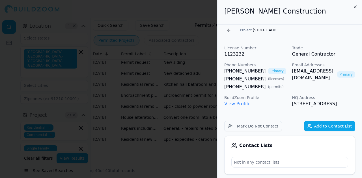
click at [322, 25] on div "Go back Project [STREET_ADDRESS][PERSON_NAME]" at bounding box center [289, 32] width 131 height 14
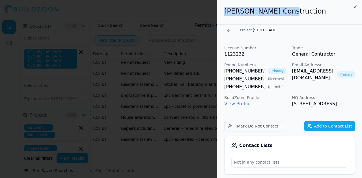
drag, startPoint x: 224, startPoint y: 13, endPoint x: 290, endPoint y: 15, distance: 66.2
click at [290, 15] on h2 "[PERSON_NAME] Construction" at bounding box center [289, 11] width 131 height 9
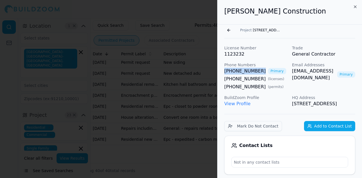
drag, startPoint x: 221, startPoint y: 71, endPoint x: 253, endPoint y: 71, distance: 32.2
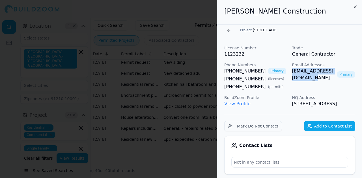
drag, startPoint x: 291, startPoint y: 73, endPoint x: 345, endPoint y: 74, distance: 53.7
click at [345, 74] on div "License Number 1123232 Trade General Contractor Phone Numbers [PHONE_NUMBER] Pr…" at bounding box center [289, 76] width 131 height 62
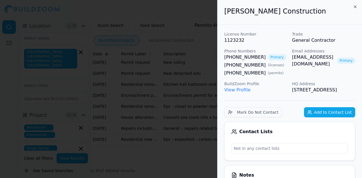
click at [144, 118] on div at bounding box center [181, 89] width 362 height 178
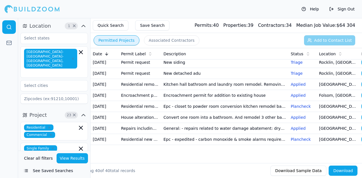
scroll to position [416, 0]
click at [151, 35] on td "Residence 1 2 family new" at bounding box center [140, 29] width 42 height 11
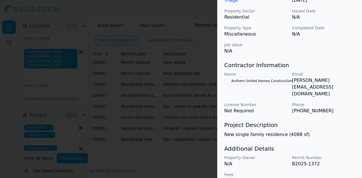
scroll to position [197, 0]
click at [133, 112] on div at bounding box center [181, 89] width 362 height 178
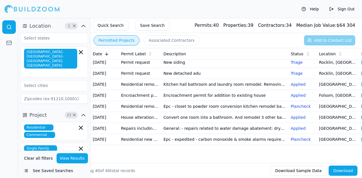
click at [137, 46] on td "House alteration garage conversion to living space/adu (no new sqft) kitchen/ba…" at bounding box center [140, 40] width 42 height 11
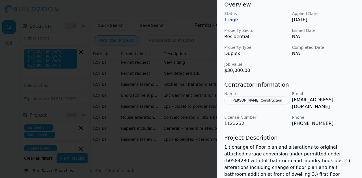
scroll to position [198, 0]
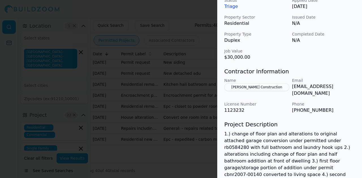
click at [144, 101] on div at bounding box center [181, 89] width 362 height 178
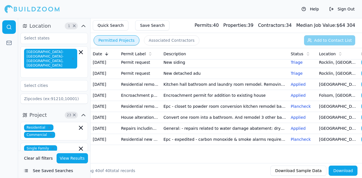
click at [122, 57] on td "Miscellaneous water heater electrical plumbing HVAC mechanical solar/pv" at bounding box center [140, 51] width 42 height 11
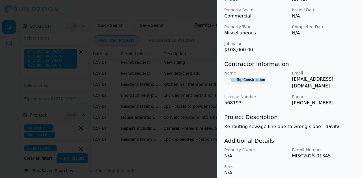
drag, startPoint x: 271, startPoint y: 88, endPoint x: 222, endPoint y: 88, distance: 49.4
click at [222, 88] on div "Electrical Work HVAC Mechanical Work Plumbing Project Location © BuildZoom | Ma…" at bounding box center [289, 5] width 144 height 357
drag, startPoint x: 292, startPoint y: 89, endPoint x: 357, endPoint y: 88, distance: 64.4
click at [357, 88] on div "Electrical Work HVAC Mechanical Work Plumbing Project Location © BuildZoom | Ma…" at bounding box center [289, 5] width 144 height 357
drag, startPoint x: 291, startPoint y: 107, endPoint x: 323, endPoint y: 108, distance: 31.4
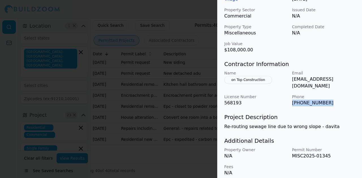
click at [323, 107] on div "Name on Top Construction Email [EMAIL_ADDRESS][DOMAIN_NAME] License Number 5681…" at bounding box center [289, 88] width 131 height 36
click at [133, 118] on div at bounding box center [181, 89] width 362 height 178
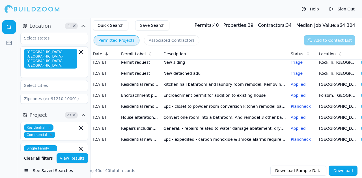
scroll to position [472, 0]
click at [134, 79] on td "Permit request" at bounding box center [140, 73] width 42 height 11
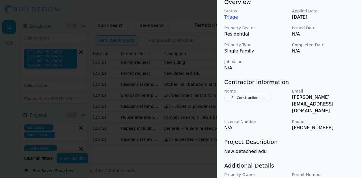
scroll to position [197, 0]
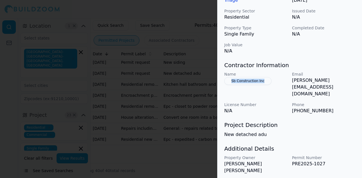
drag, startPoint x: 274, startPoint y: 82, endPoint x: 227, endPoint y: 84, distance: 47.0
click at [227, 84] on div "Name Sb Construction Inc" at bounding box center [255, 84] width 63 height 26
drag, startPoint x: 292, startPoint y: 80, endPoint x: 351, endPoint y: 82, distance: 59.7
click at [351, 82] on p "[PERSON_NAME][EMAIL_ADDRESS][DOMAIN_NAME]" at bounding box center [323, 87] width 63 height 20
drag, startPoint x: 290, startPoint y: 99, endPoint x: 337, endPoint y: 99, distance: 46.6
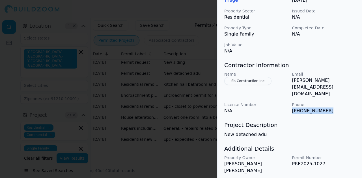
click at [337, 99] on div "Name Sb Construction Inc Email [EMAIL_ADDRESS][DOMAIN_NAME] License Number N/A …" at bounding box center [289, 92] width 131 height 43
click at [96, 130] on div at bounding box center [181, 89] width 362 height 178
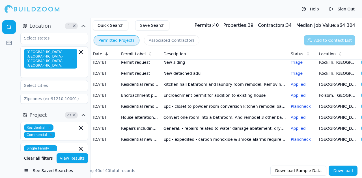
scroll to position [529, 0]
click at [131, 101] on td "Residential remodel" at bounding box center [140, 106] width 42 height 11
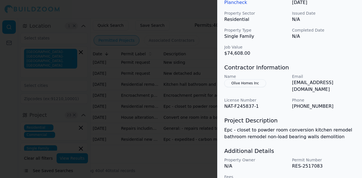
scroll to position [212, 0]
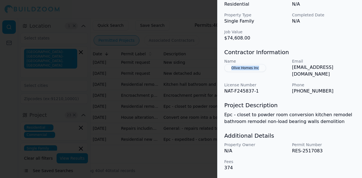
drag, startPoint x: 222, startPoint y: 75, endPoint x: 270, endPoint y: 76, distance: 47.5
drag, startPoint x: 292, startPoint y: 74, endPoint x: 353, endPoint y: 73, distance: 61.3
click at [353, 73] on p "[EMAIL_ADDRESS][DOMAIN_NAME]" at bounding box center [323, 71] width 63 height 14
drag, startPoint x: 292, startPoint y: 93, endPoint x: 327, endPoint y: 90, distance: 34.8
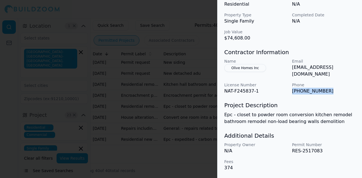
click at [327, 90] on p "[PHONE_NUMBER]" at bounding box center [323, 91] width 63 height 7
click at [137, 102] on div at bounding box center [181, 89] width 362 height 178
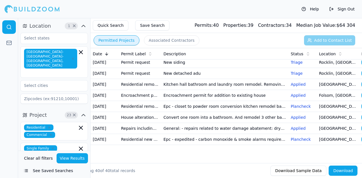
click at [135, 112] on td "House alteration garage conversion to living space/adu (no new sqft) kitchen/ba…" at bounding box center [140, 117] width 42 height 11
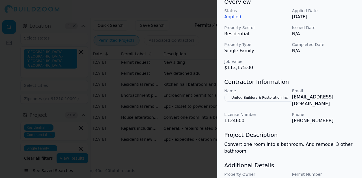
scroll to position [170, 0]
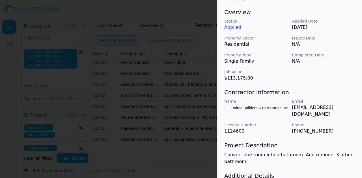
drag, startPoint x: 225, startPoint y: 118, endPoint x: 279, endPoint y: 113, distance: 54.5
click at [246, 112] on button "United Builders & Restoration Inc" at bounding box center [259, 108] width 70 height 8
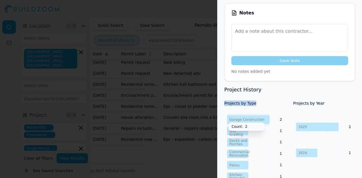
drag, startPoint x: 287, startPoint y: 118, endPoint x: 267, endPoint y: 117, distance: 19.5
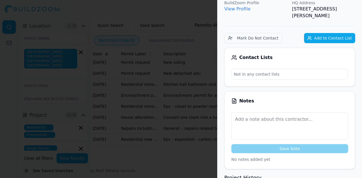
scroll to position [0, 0]
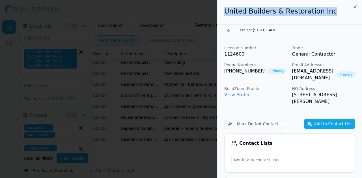
drag, startPoint x: 225, startPoint y: 12, endPoint x: 331, endPoint y: 12, distance: 105.1
click at [331, 12] on h2 "United Builders & Restoration Inc" at bounding box center [289, 11] width 131 height 9
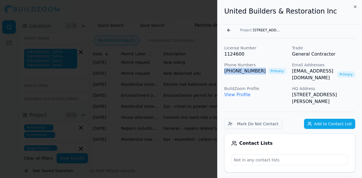
drag, startPoint x: 223, startPoint y: 71, endPoint x: 253, endPoint y: 73, distance: 30.3
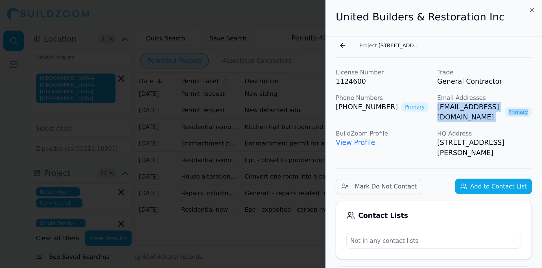
scroll to position [0, 32]
drag, startPoint x: 290, startPoint y: 71, endPoint x: 342, endPoint y: 74, distance: 52.1
click at [342, 74] on div "License Number 1124600 Trade General Contractor Phone Numbers [PHONE_NUMBER] Pr…" at bounding box center [289, 75] width 131 height 60
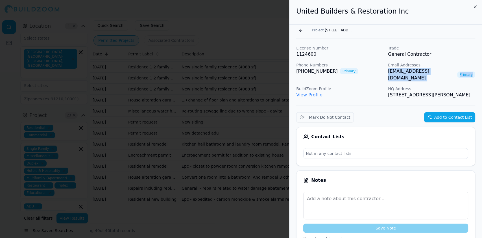
scroll to position [521, 0]
click at [361, 5] on icon "button" at bounding box center [475, 7] width 5 height 5
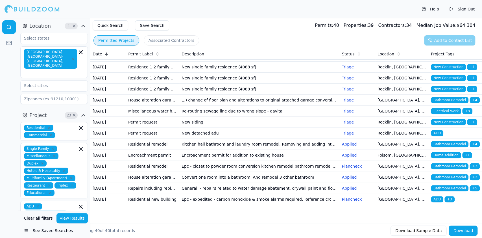
click at [212, 161] on td "Epc - closet to powder room conversion kitchen remodel bathroom remodel non-loa…" at bounding box center [259, 166] width 160 height 11
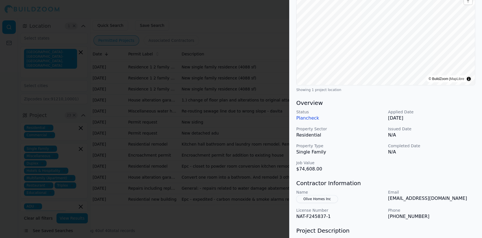
scroll to position [144, 0]
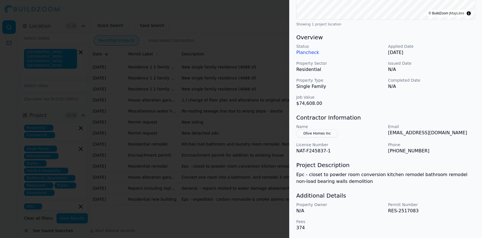
click at [151, 108] on div at bounding box center [241, 119] width 482 height 238
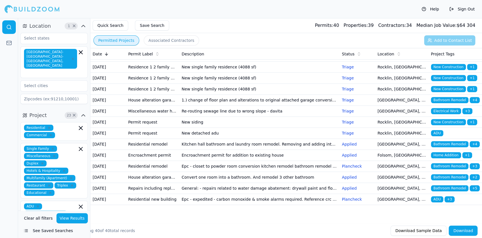
click at [142, 172] on td "House alteration garage conversion to living space/adu (no new sqft) kitchen/ba…" at bounding box center [152, 177] width 53 height 11
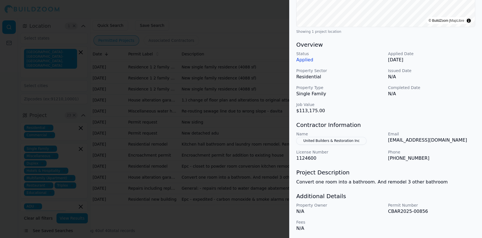
scroll to position [138, 0]
click at [144, 162] on div at bounding box center [241, 119] width 482 height 238
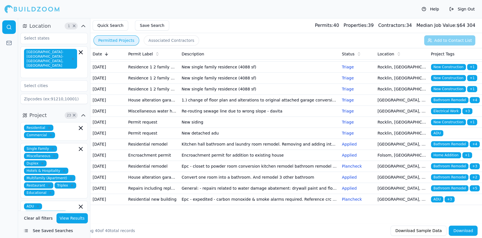
click at [146, 172] on td "House alteration garage conversion to living space/adu (no new sqft) kitchen/ba…" at bounding box center [152, 177] width 53 height 11
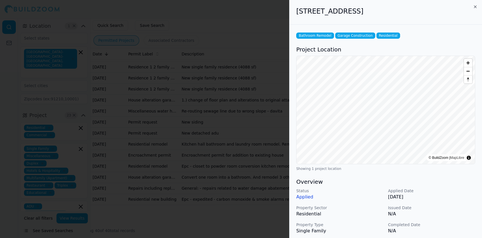
click at [361, 41] on div "Bathroom Remodel Garage Construction Residential Project Location © BuildZoom |…" at bounding box center [386, 200] width 193 height 351
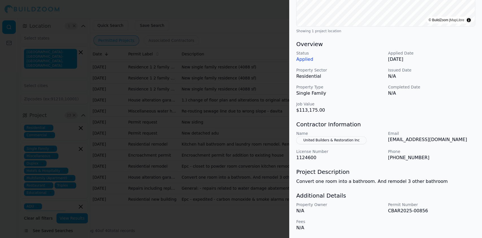
click at [131, 159] on div at bounding box center [241, 119] width 482 height 238
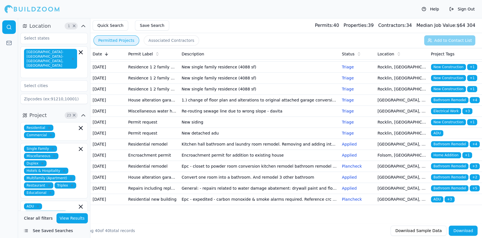
click at [140, 178] on td "Repairs including replacing windows or siding fire or other repairs" at bounding box center [152, 188] width 53 height 11
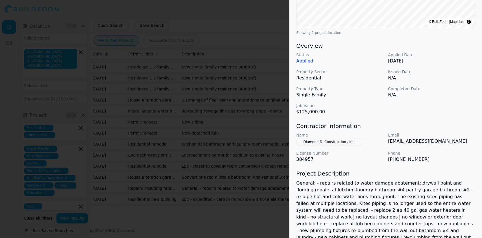
scroll to position [151, 0]
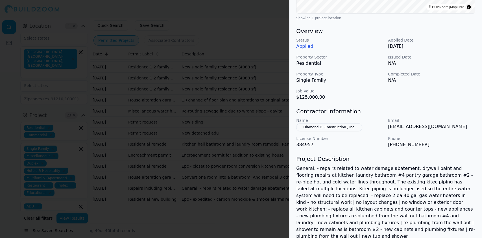
click at [143, 168] on div at bounding box center [241, 119] width 482 height 238
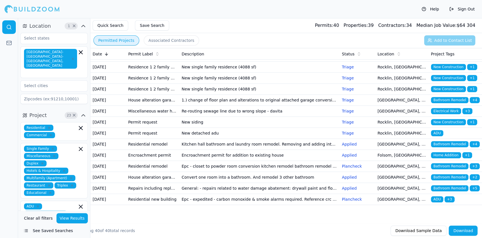
click at [149, 178] on td "Repairs including replacing windows or siding fire or other repairs" at bounding box center [152, 188] width 53 height 11
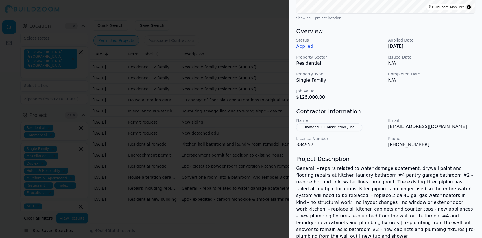
scroll to position [188, 0]
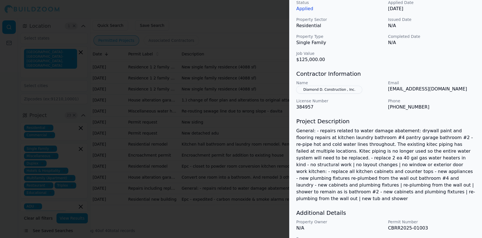
click at [220, 178] on div at bounding box center [241, 119] width 482 height 238
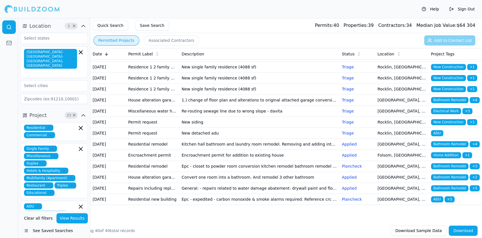
click at [134, 178] on td "Repairs including replacing windows or siding fire or other repairs" at bounding box center [152, 188] width 53 height 11
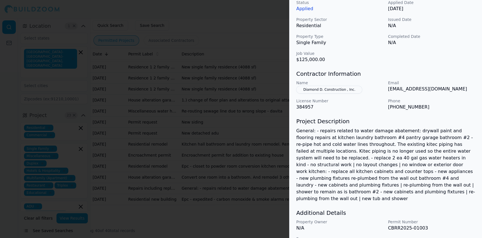
click at [153, 173] on div at bounding box center [241, 119] width 482 height 238
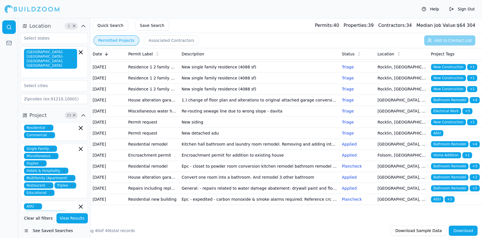
click at [138, 178] on td "Residential new building" at bounding box center [152, 199] width 53 height 11
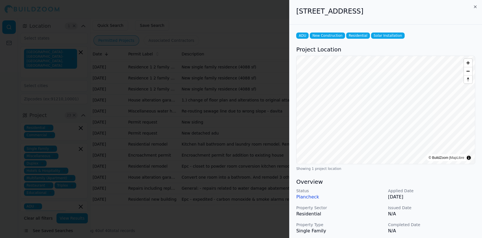
scroll to position [151, 0]
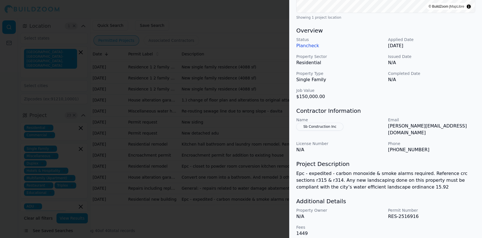
click at [173, 178] on div at bounding box center [241, 119] width 482 height 238
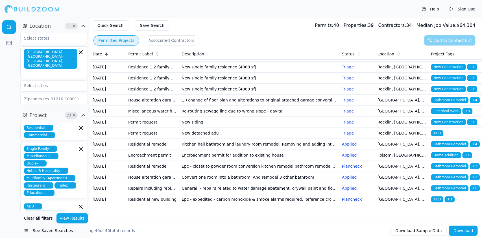
scroll to position [522, 0]
